Goal: Find specific page/section: Find specific page/section

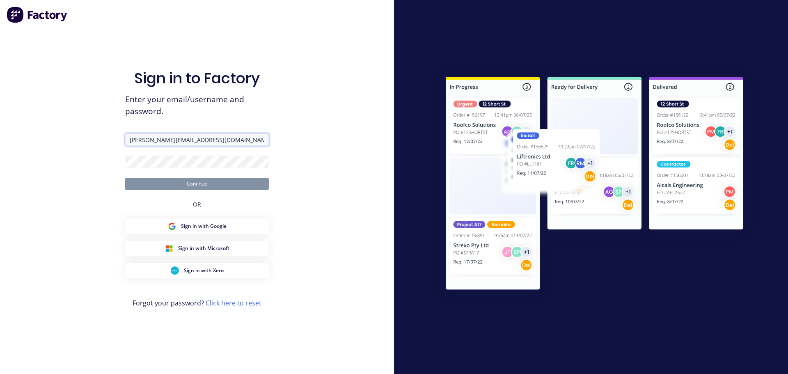
type input "[PERSON_NAME][EMAIL_ADDRESS][DOMAIN_NAME]"
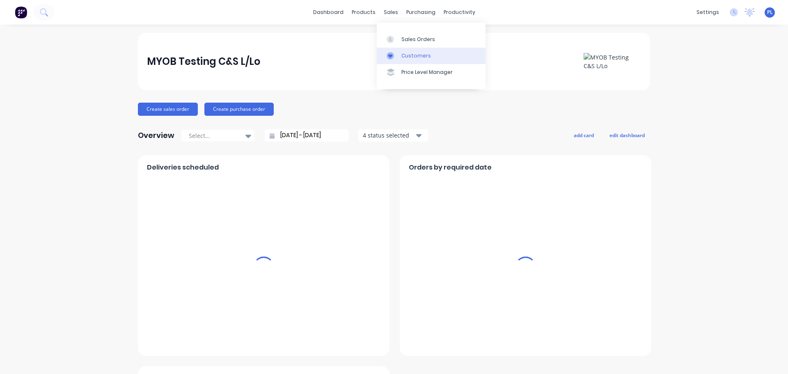
click at [413, 54] on div "Customers" at bounding box center [416, 55] width 30 height 7
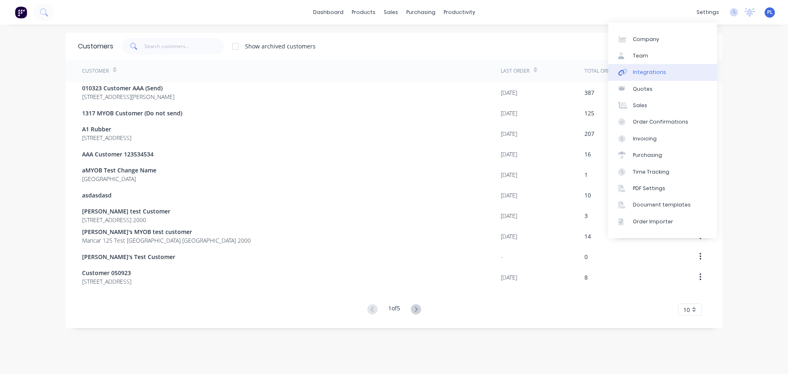
click at [667, 66] on link "Integrations" at bounding box center [662, 72] width 109 height 16
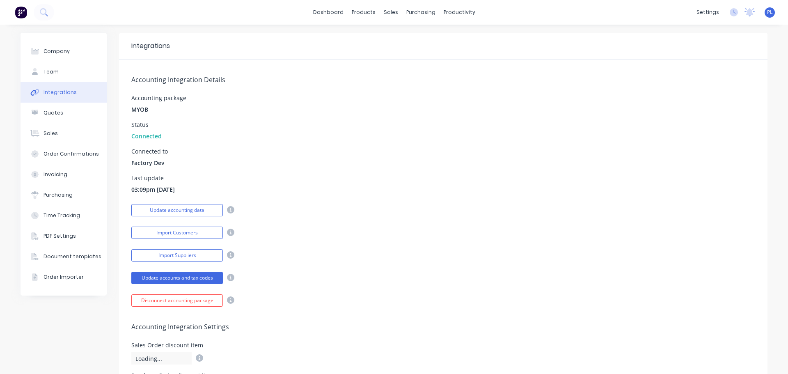
click at [342, 162] on div "Connected to Factory Dev" at bounding box center [443, 158] width 624 height 18
click at [371, 39] on div "Product Catalogue" at bounding box center [396, 39] width 51 height 7
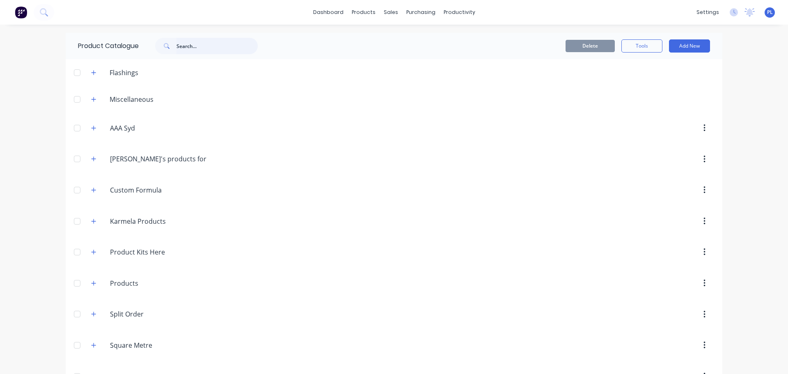
click at [226, 47] on input "text" at bounding box center [216, 46] width 81 height 16
paste input "0313-A"
type input "0313-A"
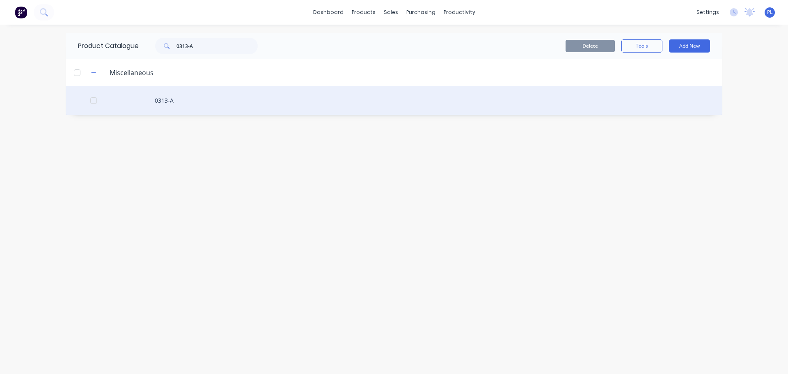
click at [180, 111] on div "0313-A" at bounding box center [394, 100] width 657 height 29
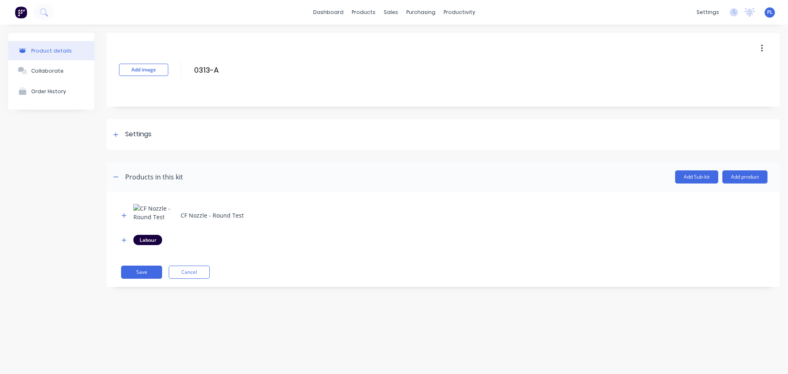
click at [123, 246] on div "CF Nozzle - Round Test Labour" at bounding box center [443, 228] width 648 height 49
click at [122, 240] on icon "button" at bounding box center [123, 240] width 5 height 6
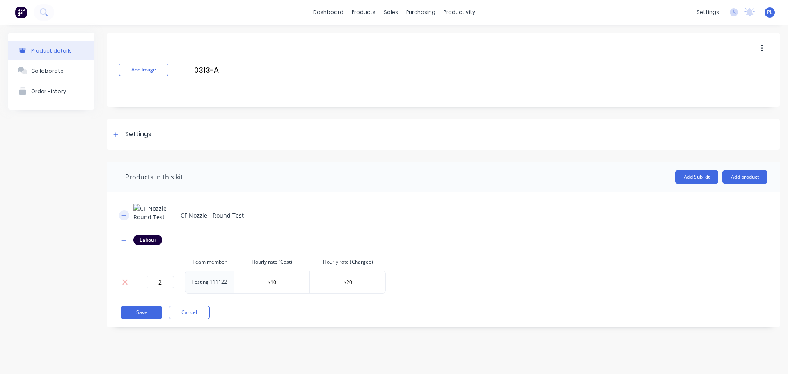
click at [121, 215] on button "button" at bounding box center [124, 215] width 10 height 10
